Goal: Obtain resource: Download file/media

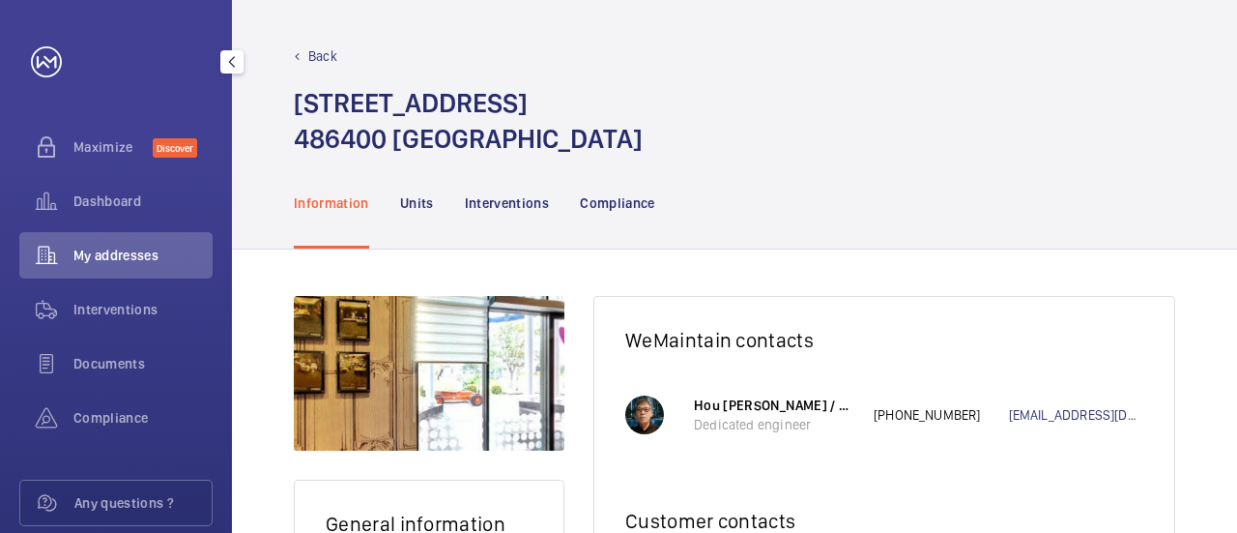
click at [169, 254] on span "My addresses" at bounding box center [142, 255] width 139 height 19
click at [130, 362] on span "Documents" at bounding box center [142, 363] width 139 height 19
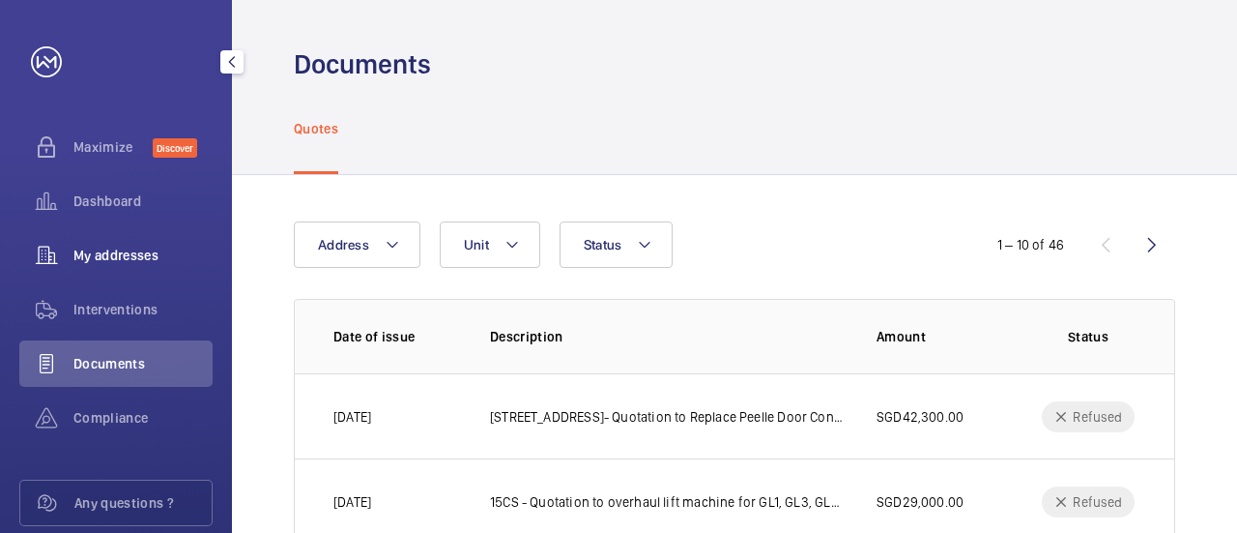
click at [118, 255] on span "My addresses" at bounding box center [142, 255] width 139 height 19
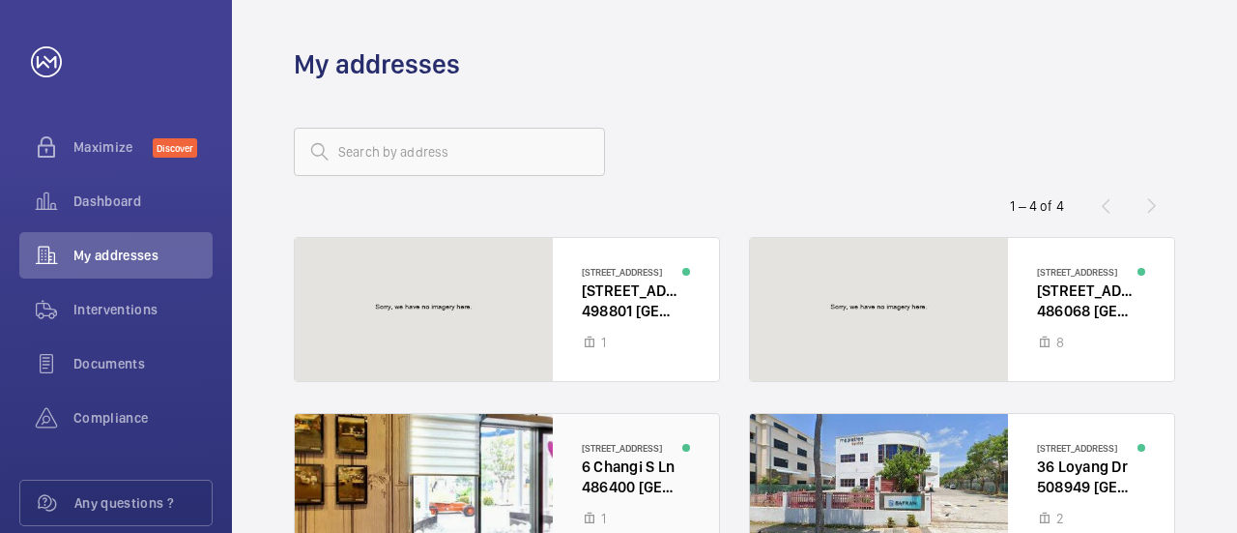
click at [597, 457] on div at bounding box center [507, 485] width 424 height 143
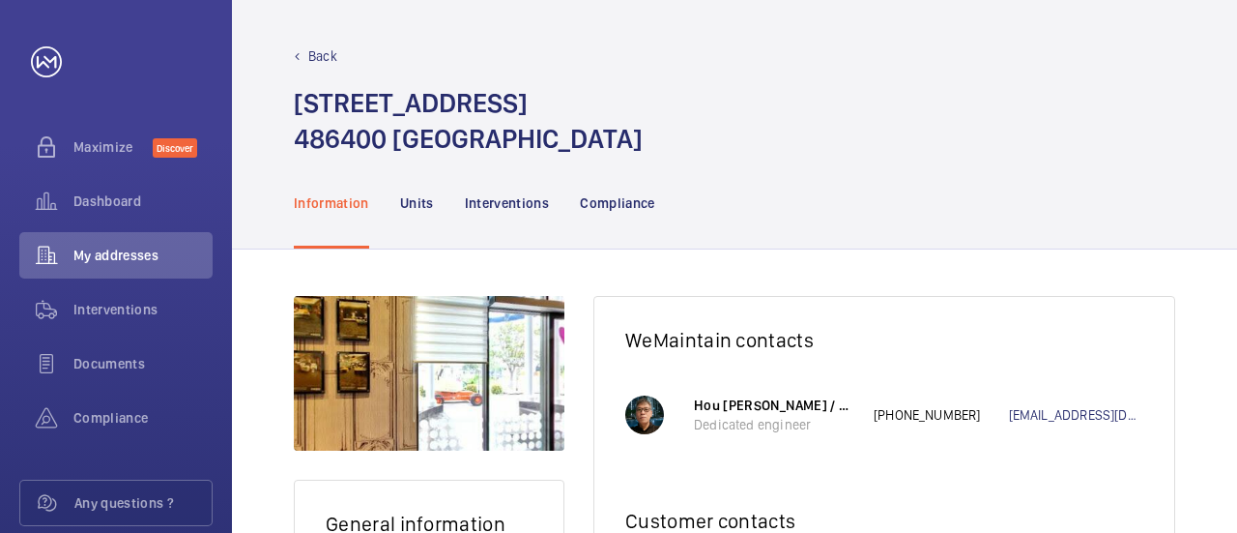
click at [771, 422] on p "Dedicated engineer" at bounding box center [774, 424] width 160 height 19
click at [647, 416] on div at bounding box center [644, 414] width 39 height 39
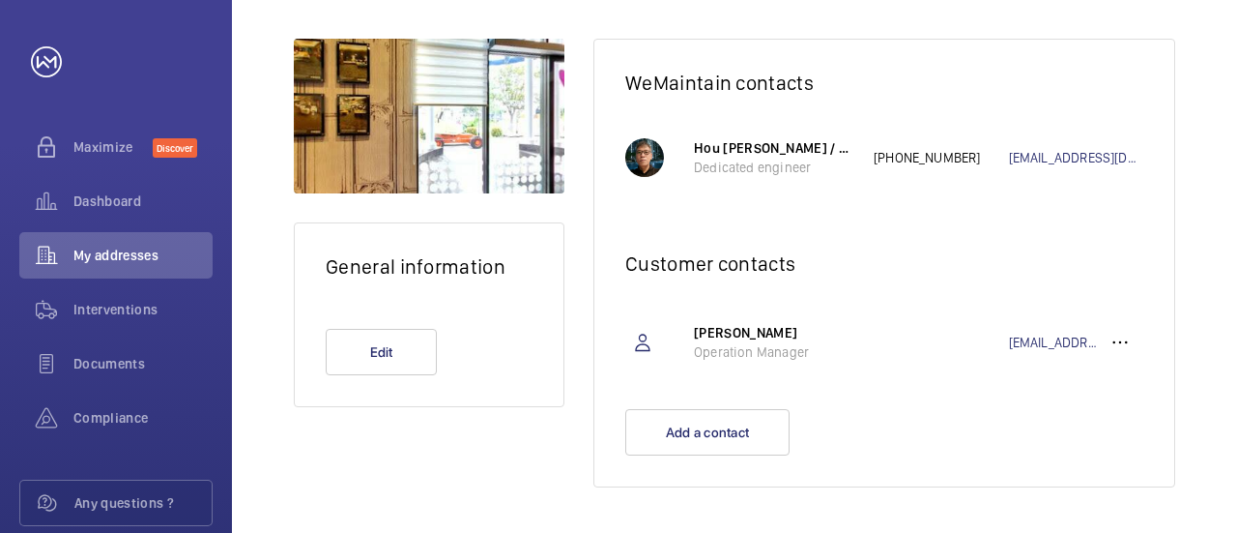
click at [756, 159] on p "Dedicated engineer" at bounding box center [774, 167] width 160 height 19
click at [761, 210] on wm-front-card-body "Hou [PERSON_NAME] / WeMaintain SG Dedicated engineer [PHONE_NUMBER] [EMAIL_ADDR…" at bounding box center [884, 167] width 580 height 106
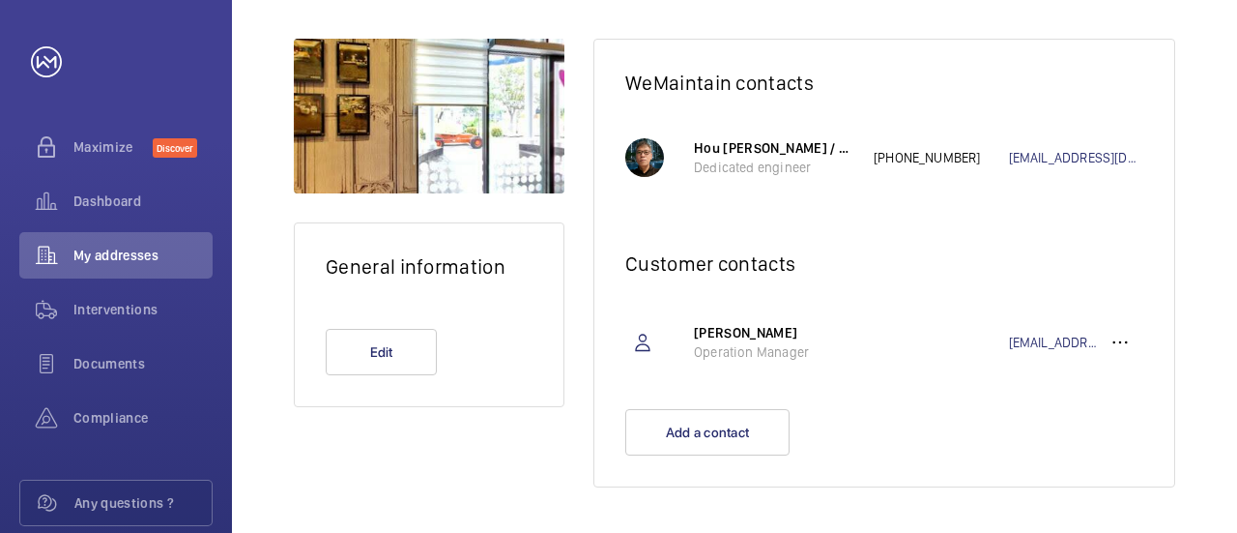
scroll to position [0, 0]
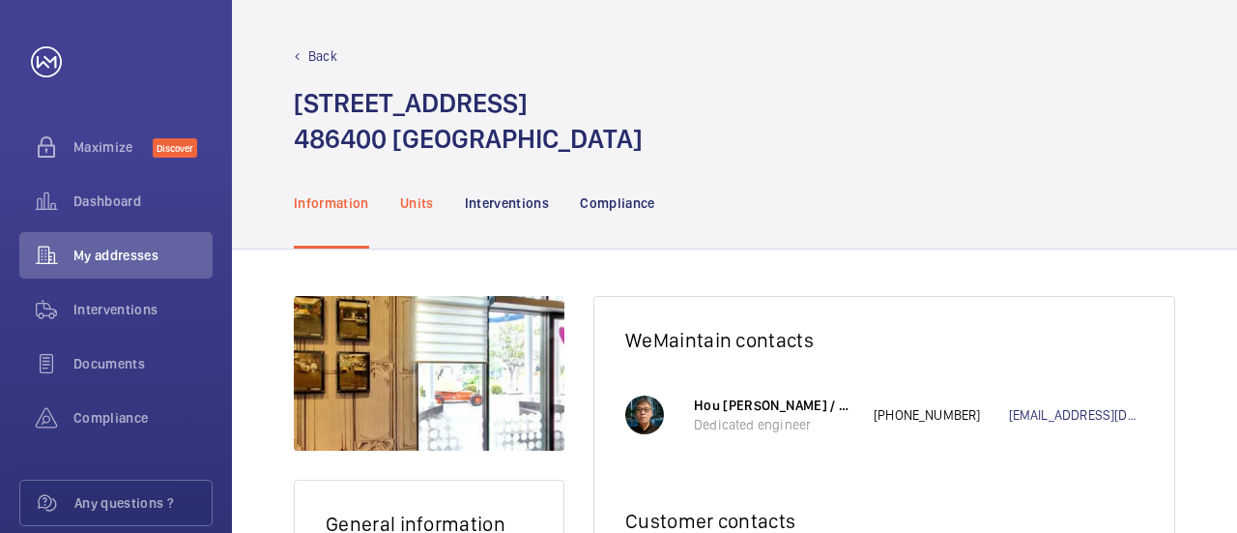
click at [423, 205] on p "Units" at bounding box center [417, 202] width 34 height 19
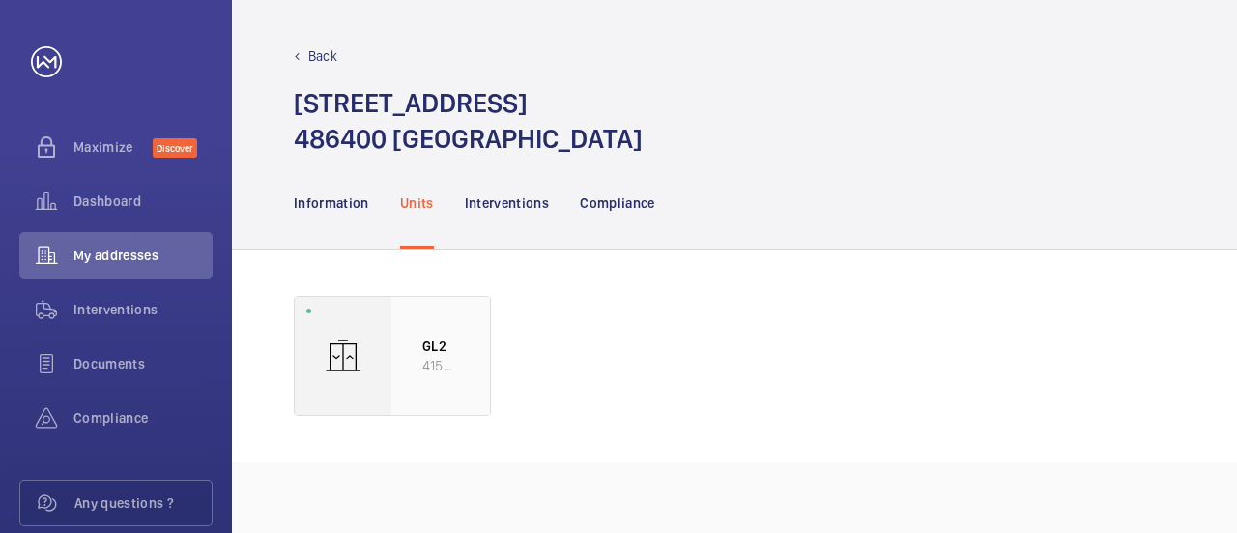
click at [445, 356] on p "41507444" at bounding box center [440, 365] width 37 height 19
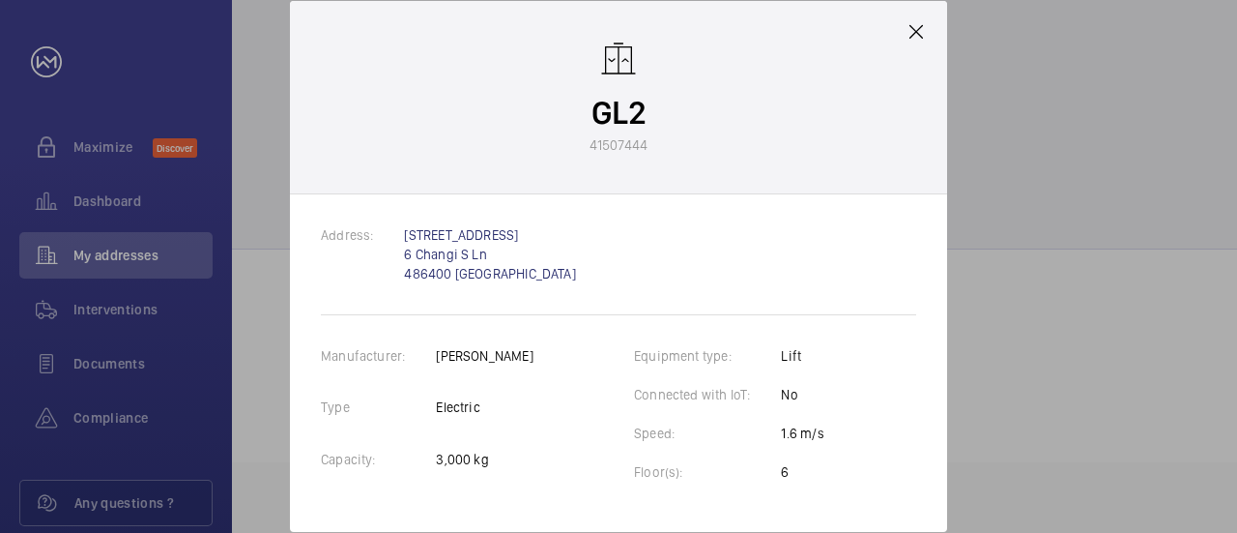
click at [914, 27] on mat-icon at bounding box center [916, 31] width 23 height 23
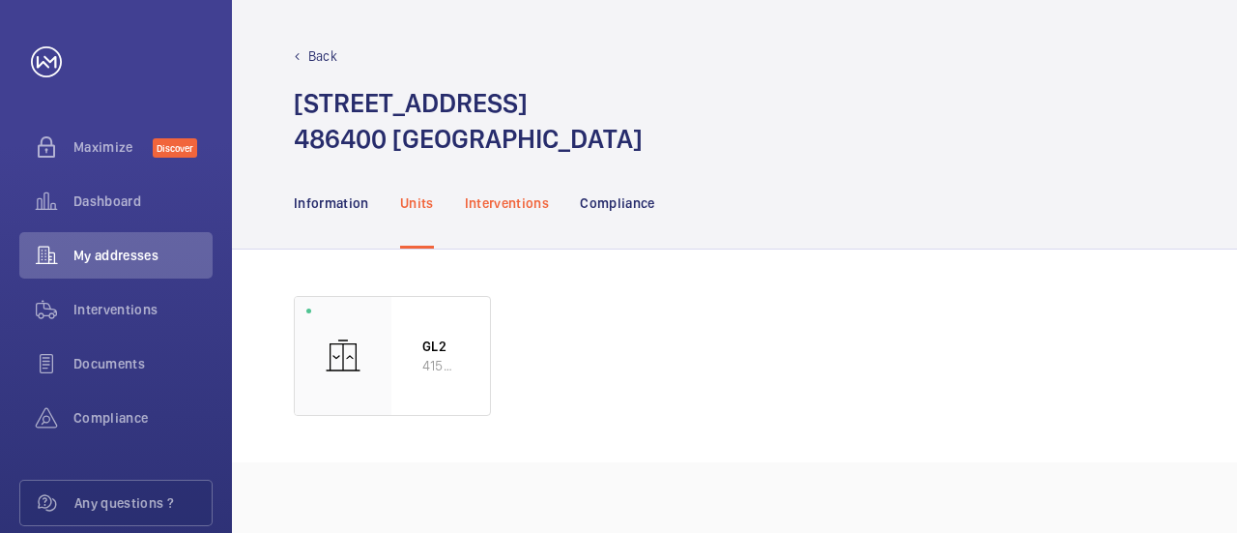
click at [512, 209] on p "Interventions" at bounding box center [507, 202] width 85 height 19
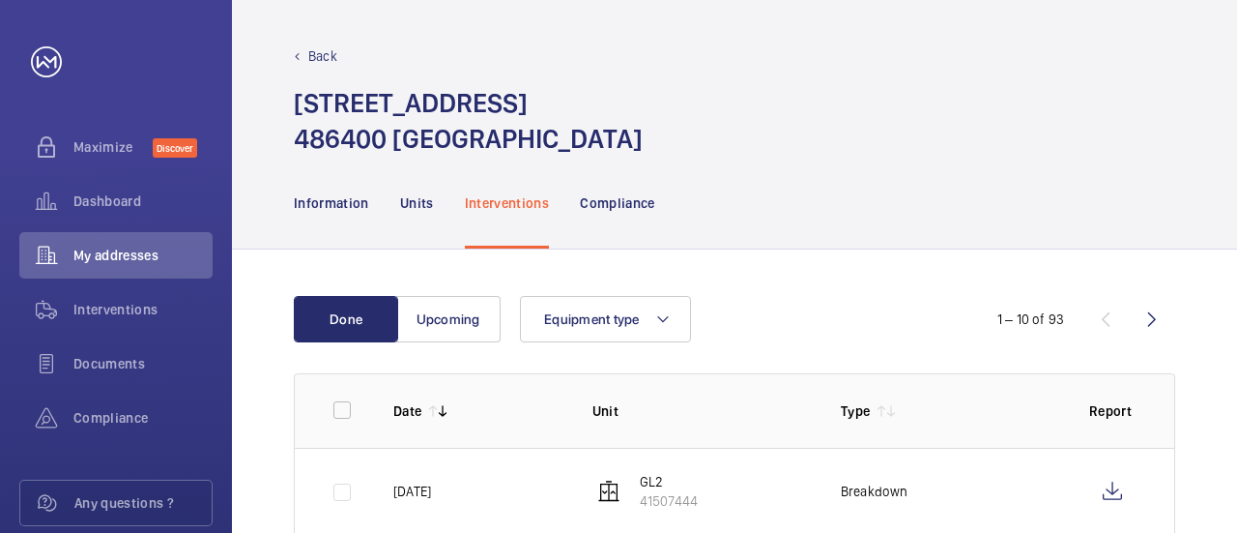
click at [666, 493] on p "41507444" at bounding box center [669, 500] width 58 height 19
click at [342, 491] on td at bounding box center [329, 491] width 68 height 86
click at [338, 488] on td at bounding box center [329, 491] width 68 height 86
click at [346, 413] on input "checkbox" at bounding box center [342, 410] width 39 height 39
checkbox input "true"
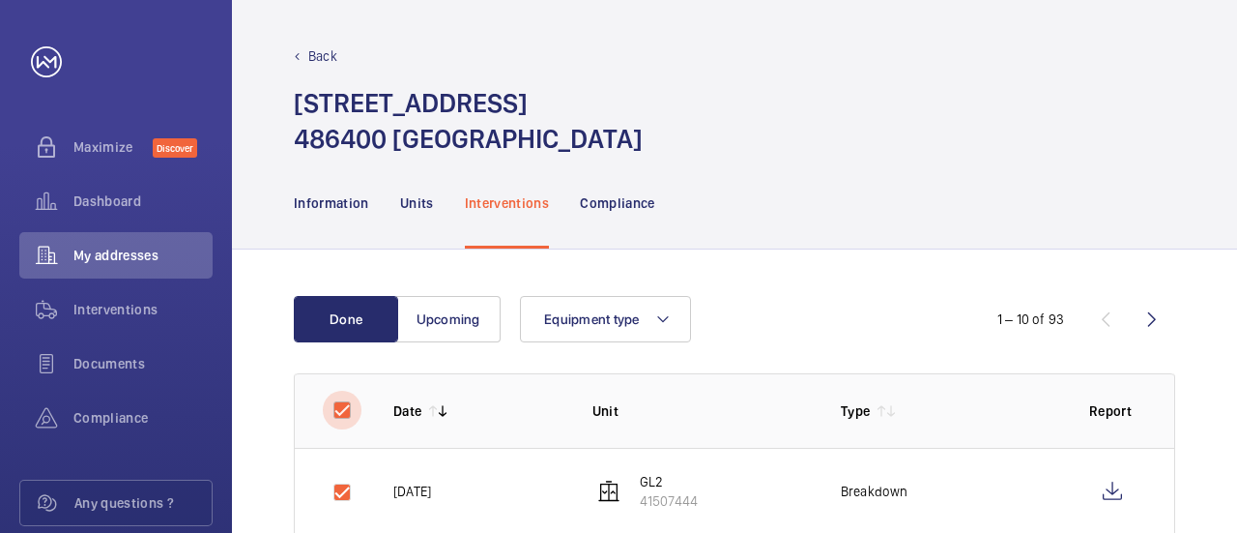
checkbox input "true"
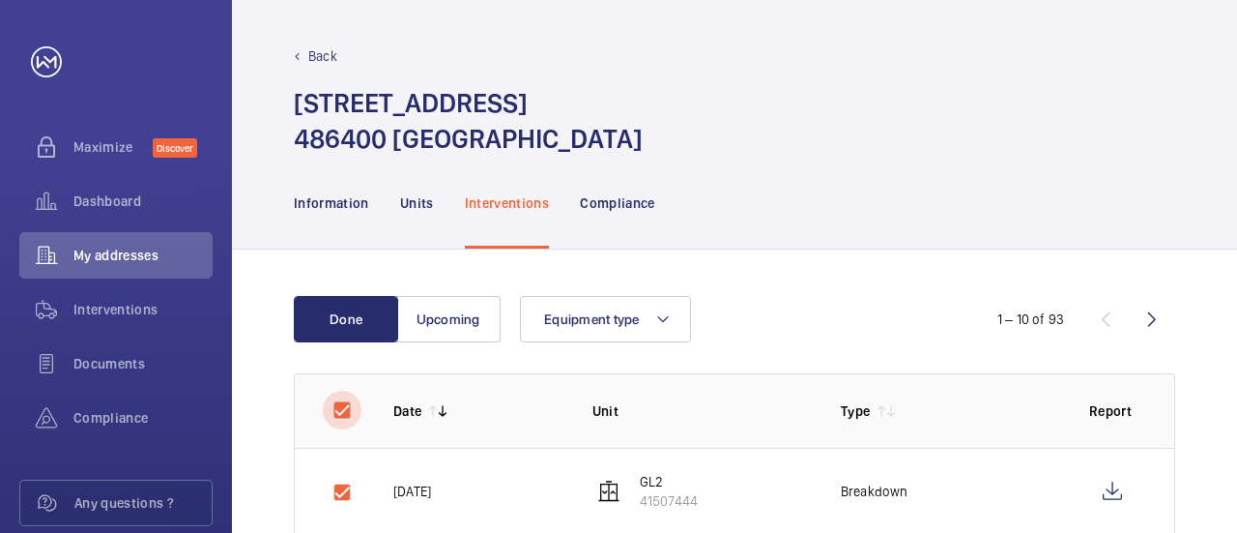
checkbox input "true"
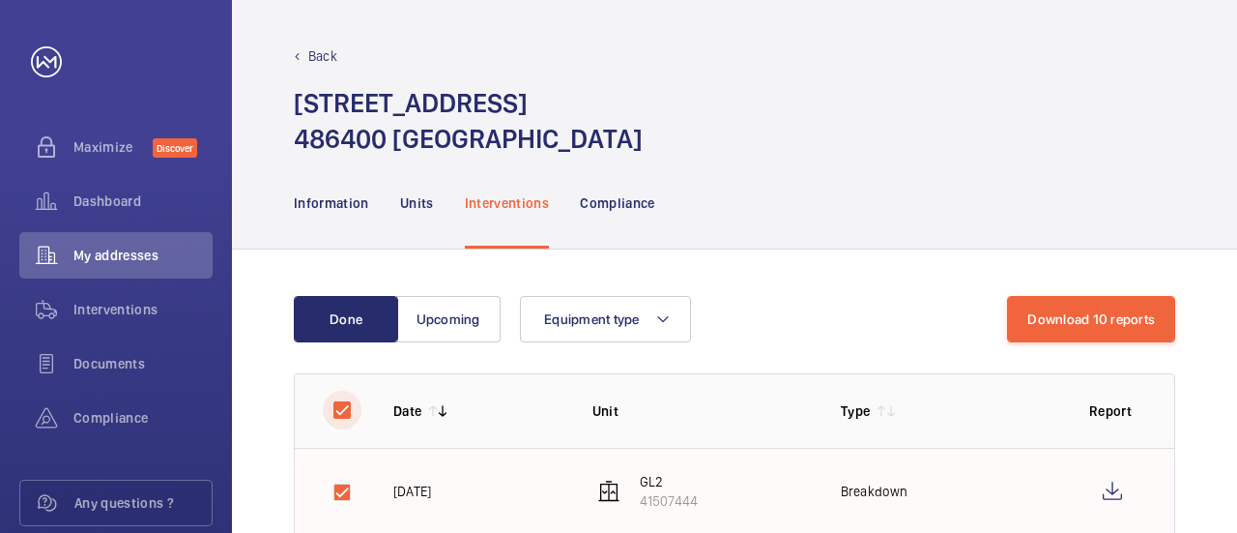
click at [340, 409] on input "checkbox" at bounding box center [342, 410] width 39 height 39
checkbox input "false"
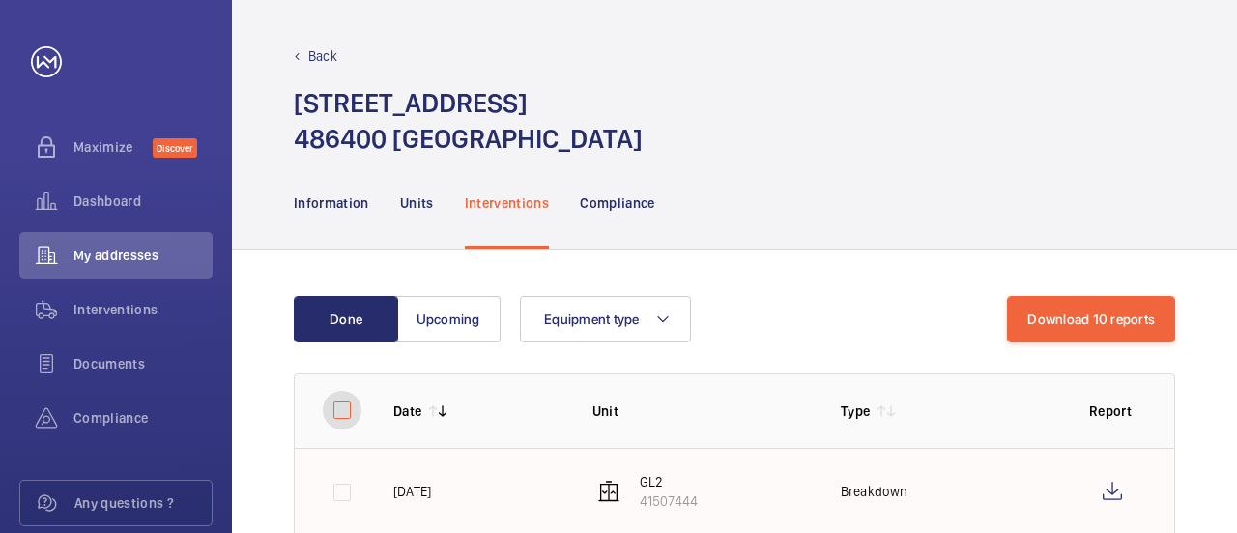
checkbox input "false"
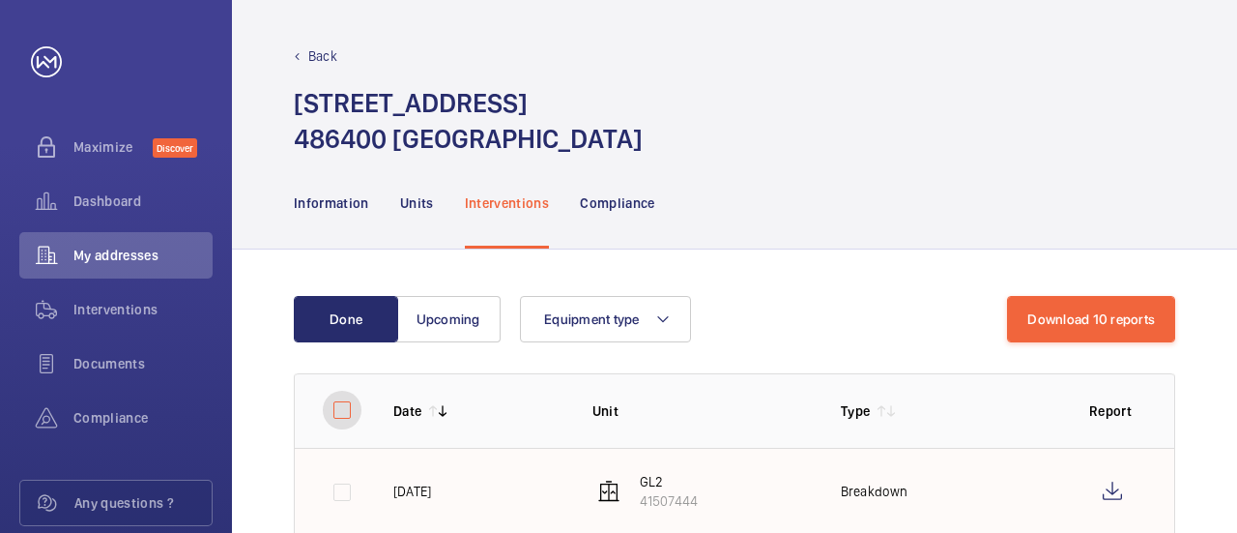
checkbox input "false"
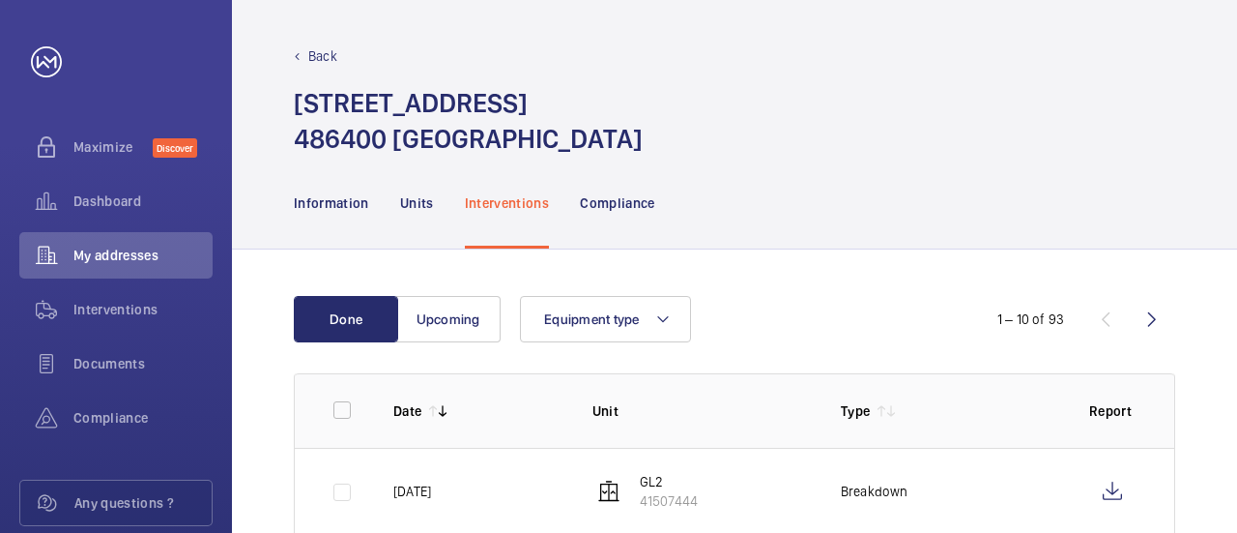
click at [338, 488] on td at bounding box center [329, 491] width 68 height 86
click at [878, 482] on p "Breakdown" at bounding box center [875, 490] width 68 height 19
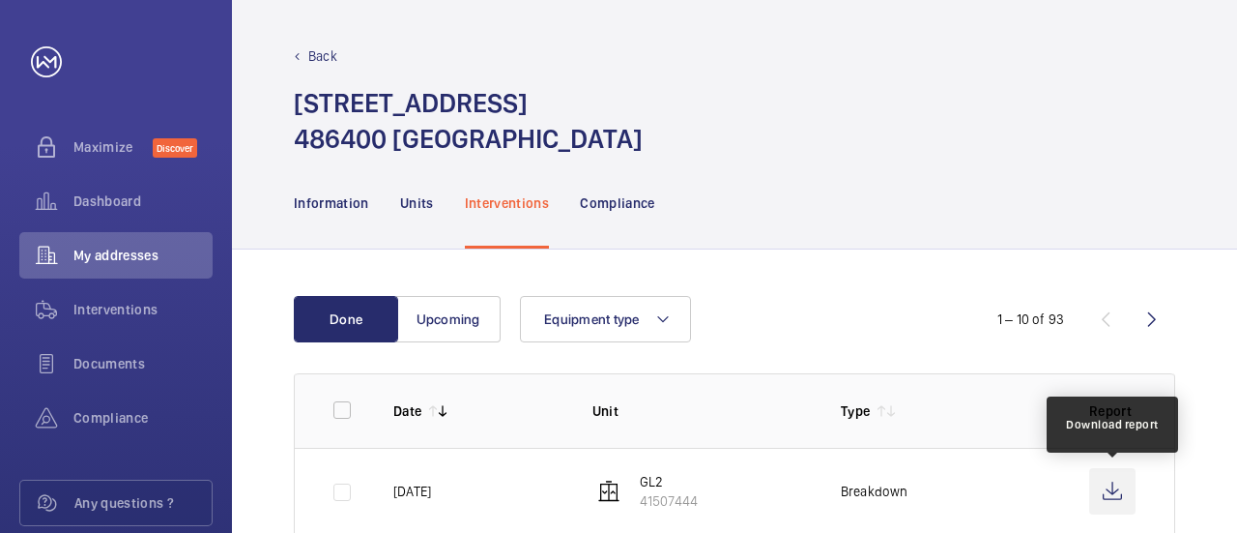
click at [1117, 490] on wm-front-icon-button at bounding box center [1112, 491] width 46 height 46
